Goal: Browse casually

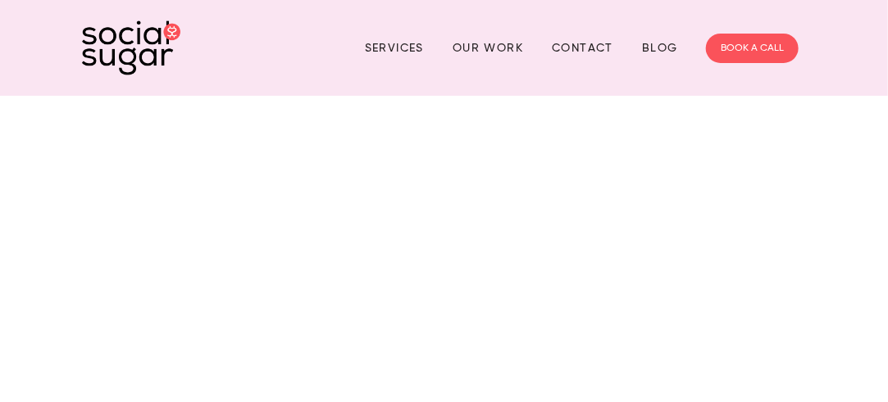
click at [213, 143] on div at bounding box center [444, 345] width 888 height 499
click at [338, 261] on div at bounding box center [444, 345] width 888 height 499
drag, startPoint x: 308, startPoint y: 239, endPoint x: 300, endPoint y: 245, distance: 10.5
click at [300, 245] on div at bounding box center [444, 345] width 888 height 499
click at [273, 248] on div at bounding box center [444, 345] width 888 height 499
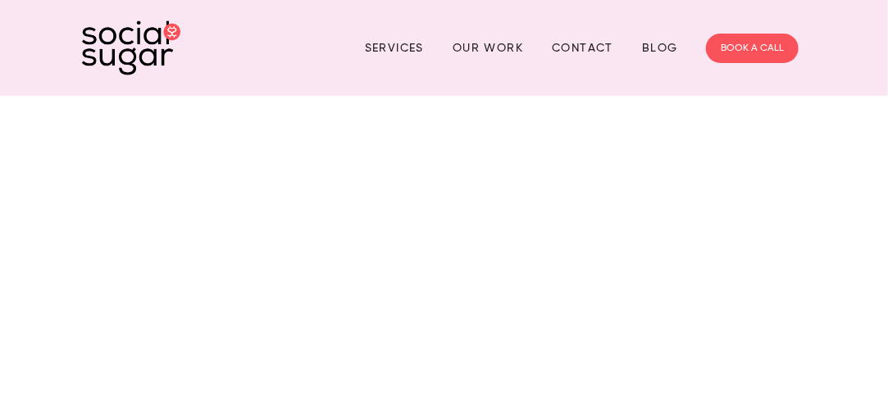
click at [407, 289] on div at bounding box center [444, 345] width 888 height 499
click at [826, 170] on div at bounding box center [444, 345] width 888 height 499
click at [638, 310] on div at bounding box center [444, 345] width 888 height 499
click at [637, 310] on div at bounding box center [444, 345] width 888 height 499
